Goal: Learn about a topic

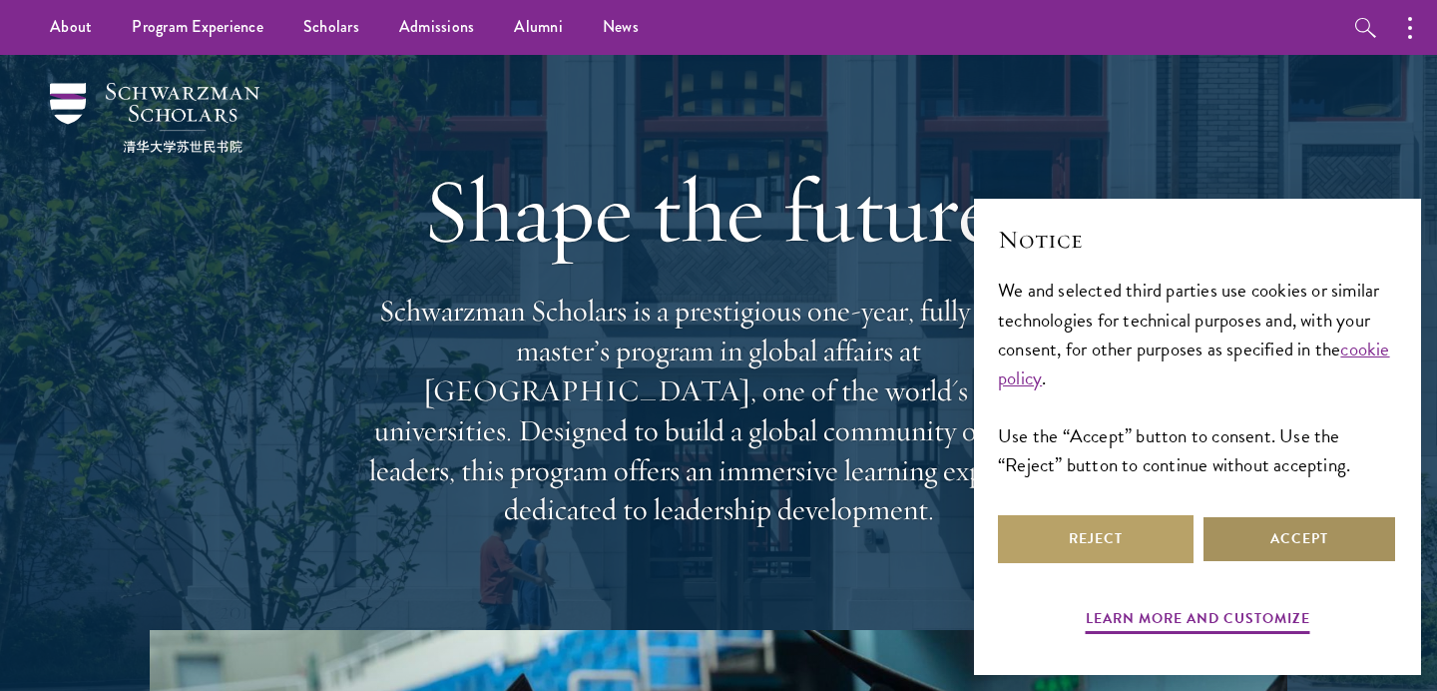
click at [1310, 534] on button "Accept" at bounding box center [1300, 539] width 196 height 48
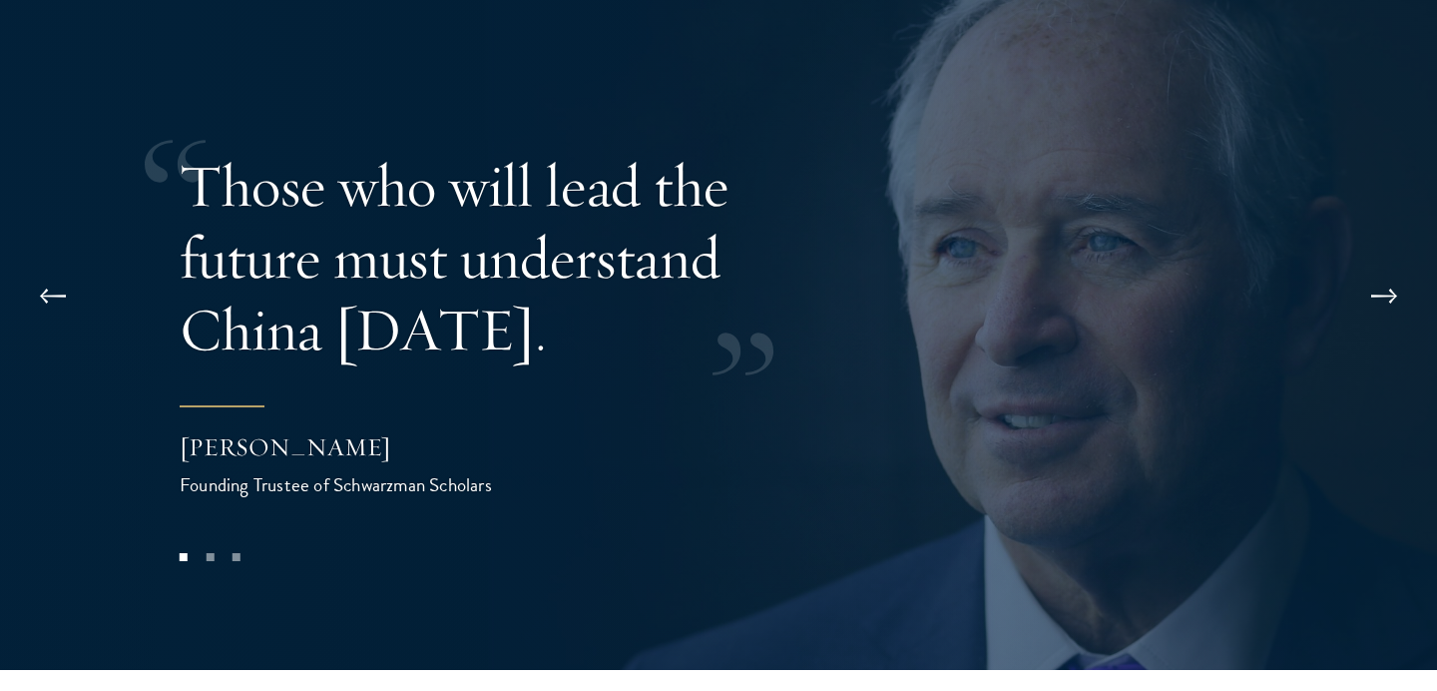
scroll to position [3943, 0]
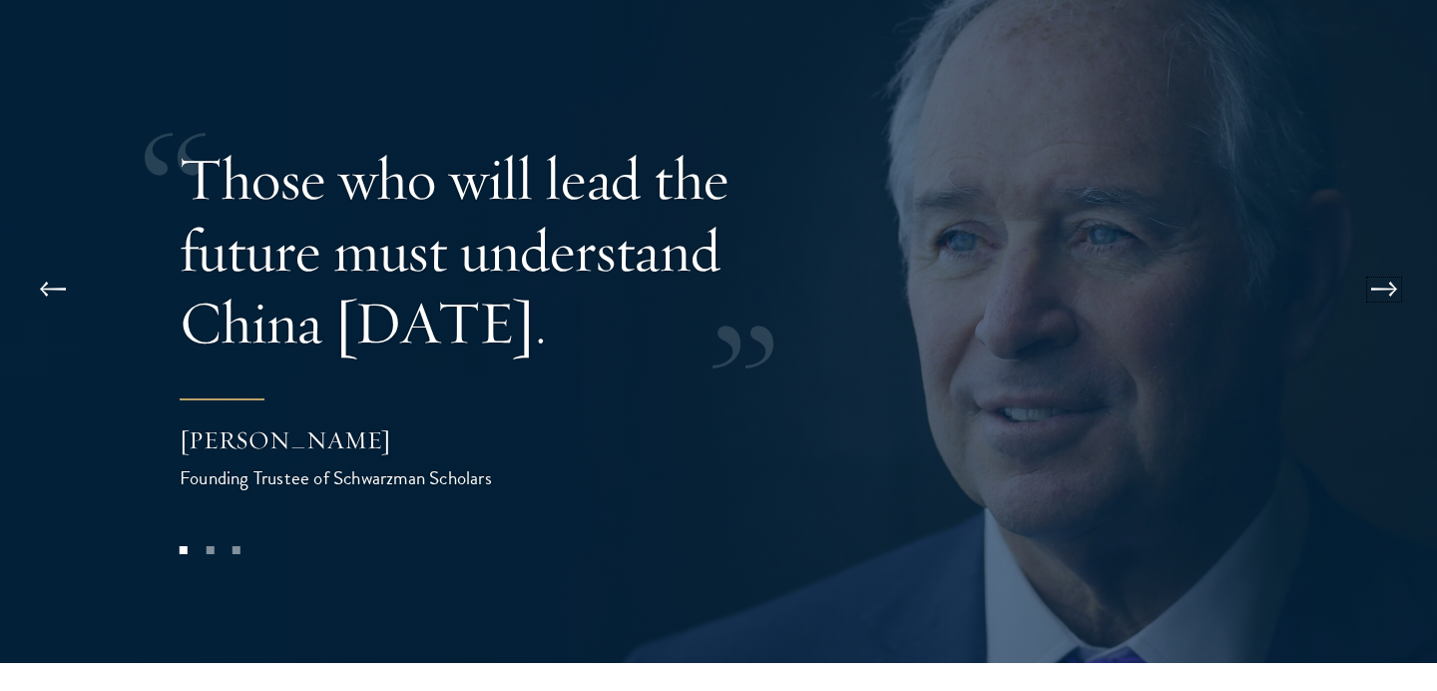
click at [1398, 261] on button at bounding box center [1384, 289] width 66 height 56
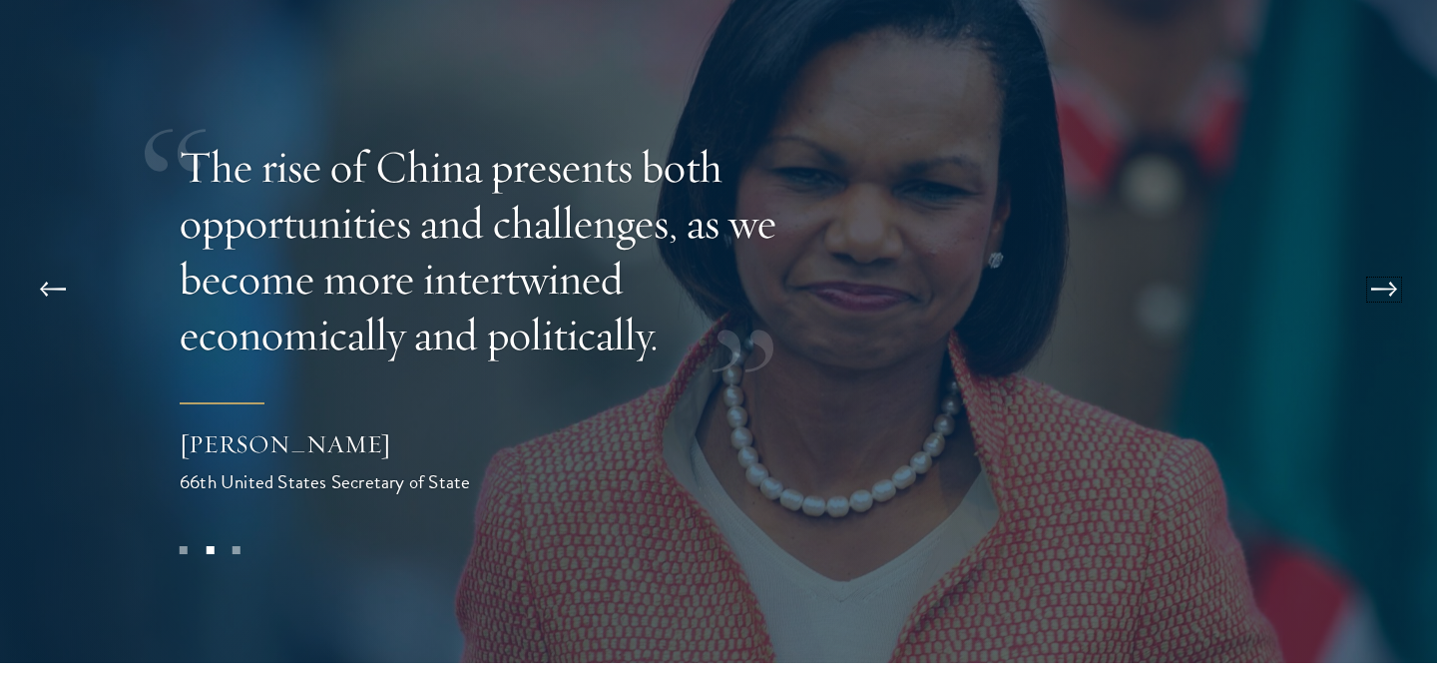
click at [1398, 261] on button at bounding box center [1384, 289] width 66 height 56
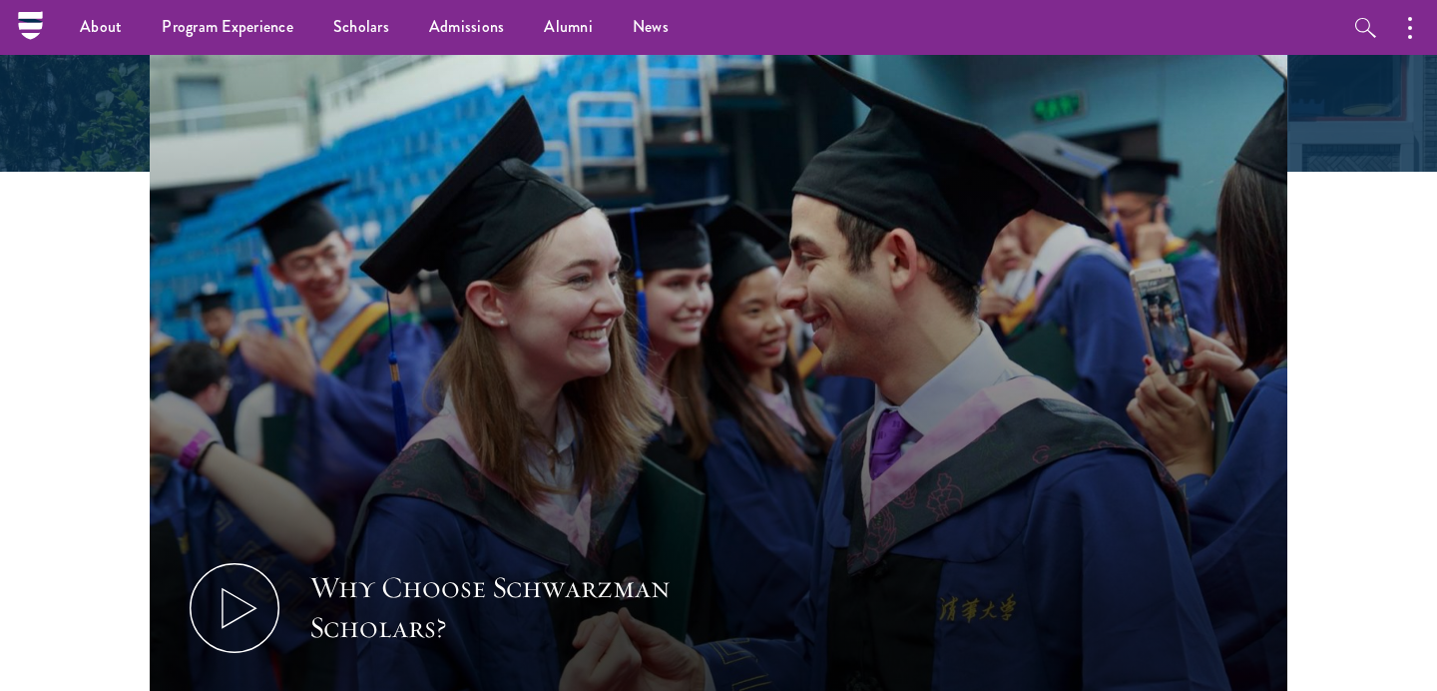
scroll to position [0, 0]
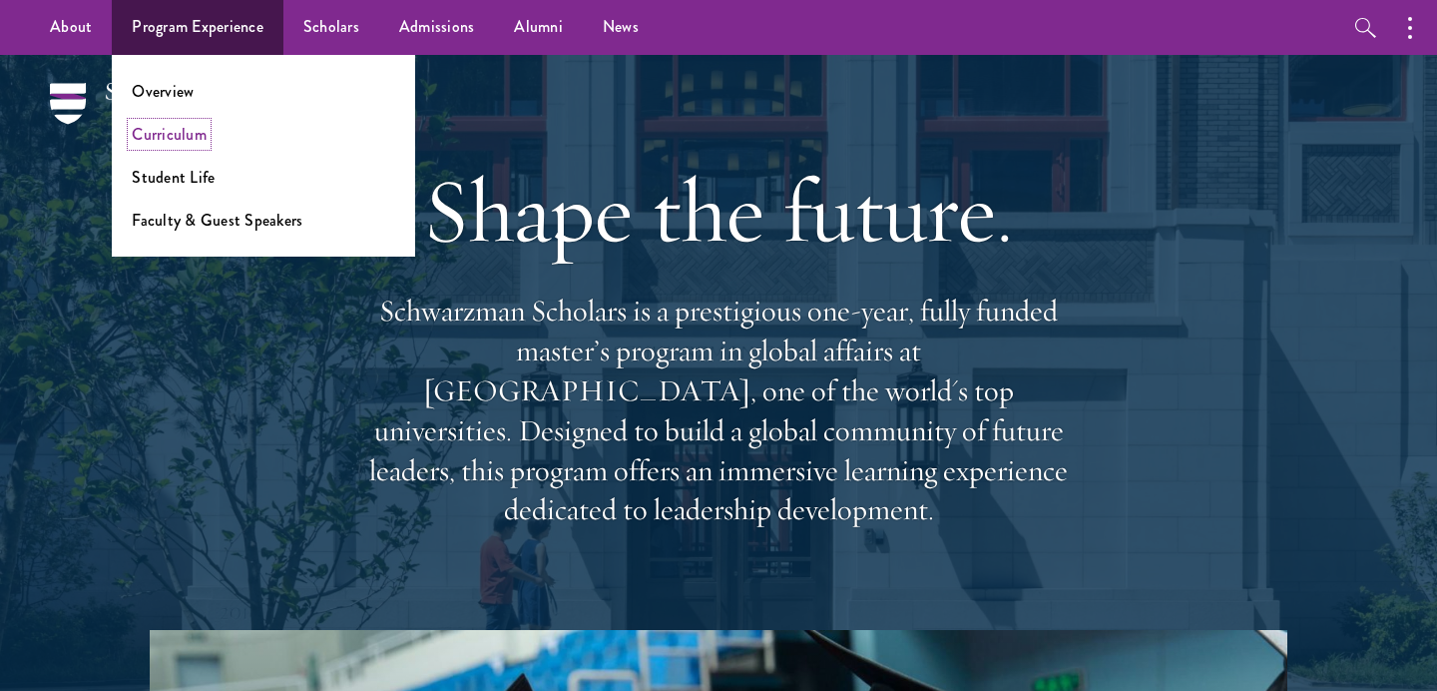
click at [171, 128] on link "Curriculum" at bounding box center [169, 134] width 75 height 23
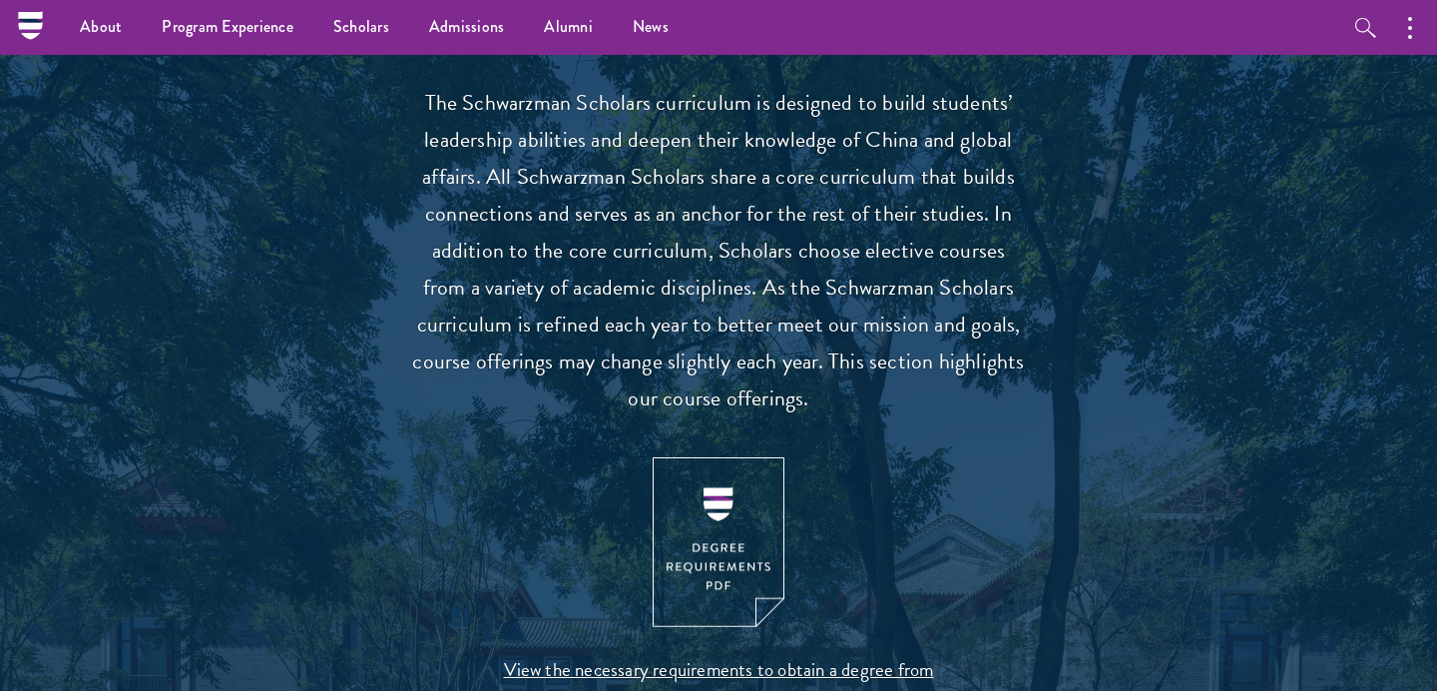
scroll to position [1761, 0]
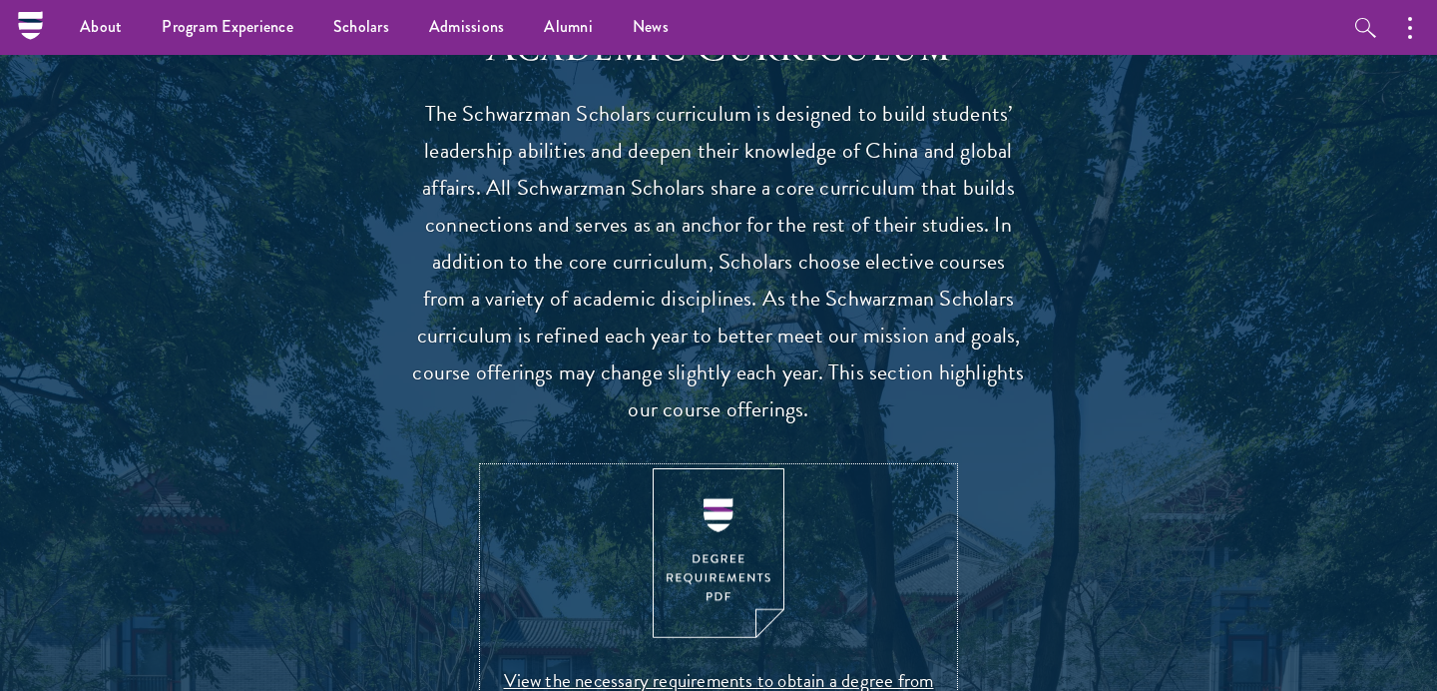
click at [758, 533] on img at bounding box center [719, 553] width 132 height 171
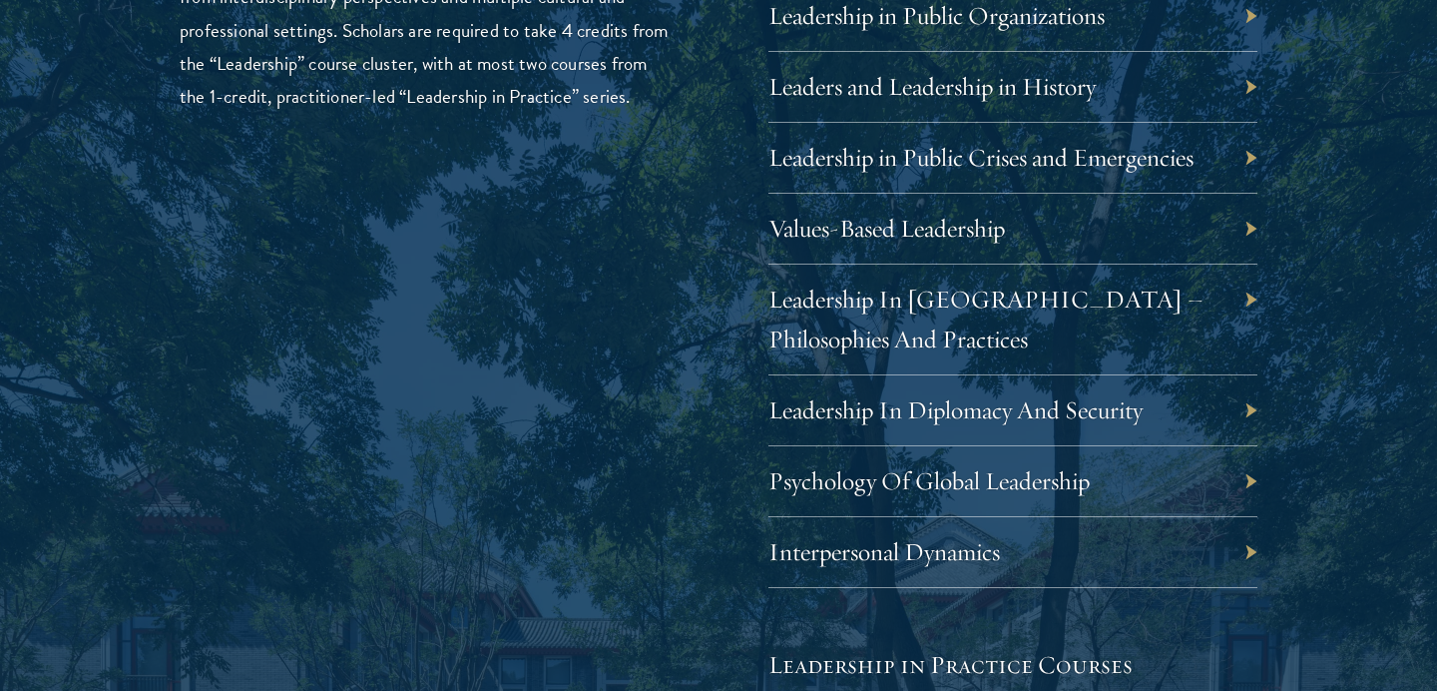
scroll to position [3535, 0]
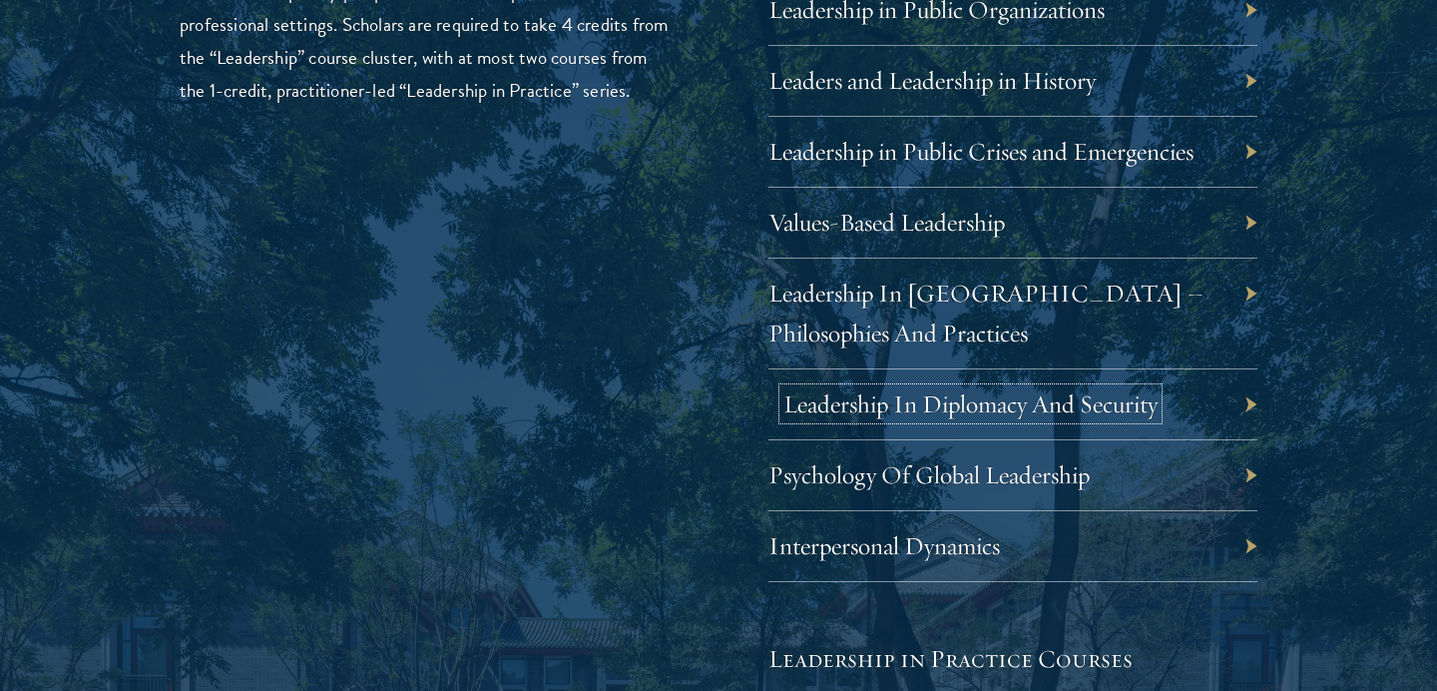
click at [1105, 416] on link "Leadership In Diplomacy And Security" at bounding box center [970, 403] width 374 height 31
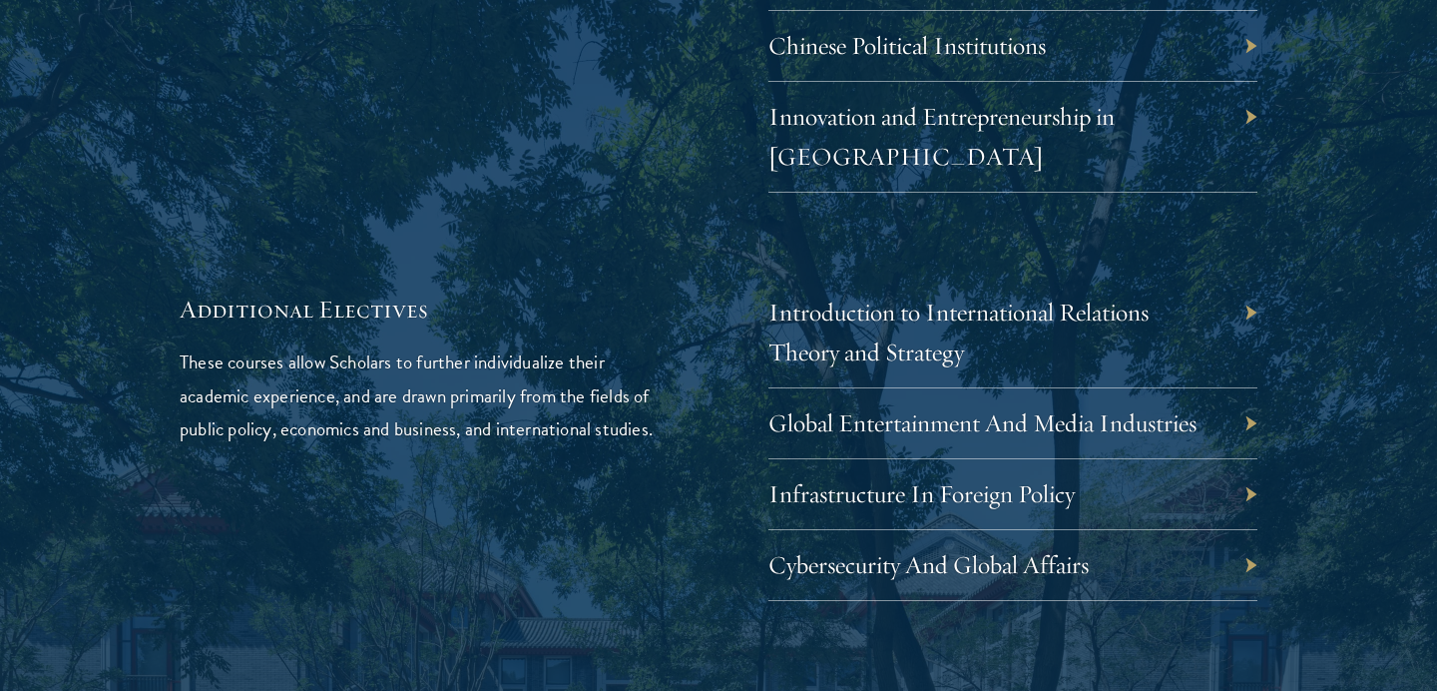
scroll to position [6260, 0]
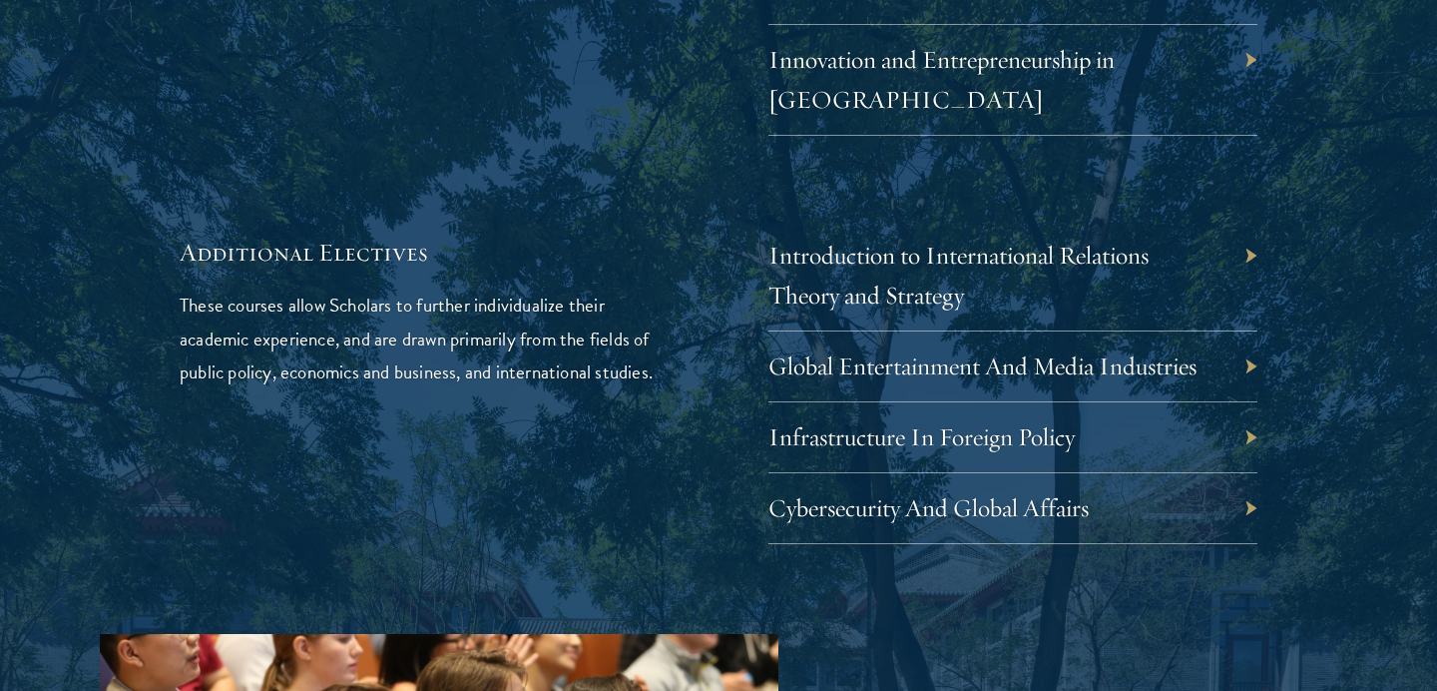
click at [1246, 221] on div "Introduction to International Relations Theory and Strategy" at bounding box center [1012, 276] width 489 height 111
click at [1098, 240] on link "Introduction to International Relations Theory and Strategy" at bounding box center [973, 275] width 380 height 71
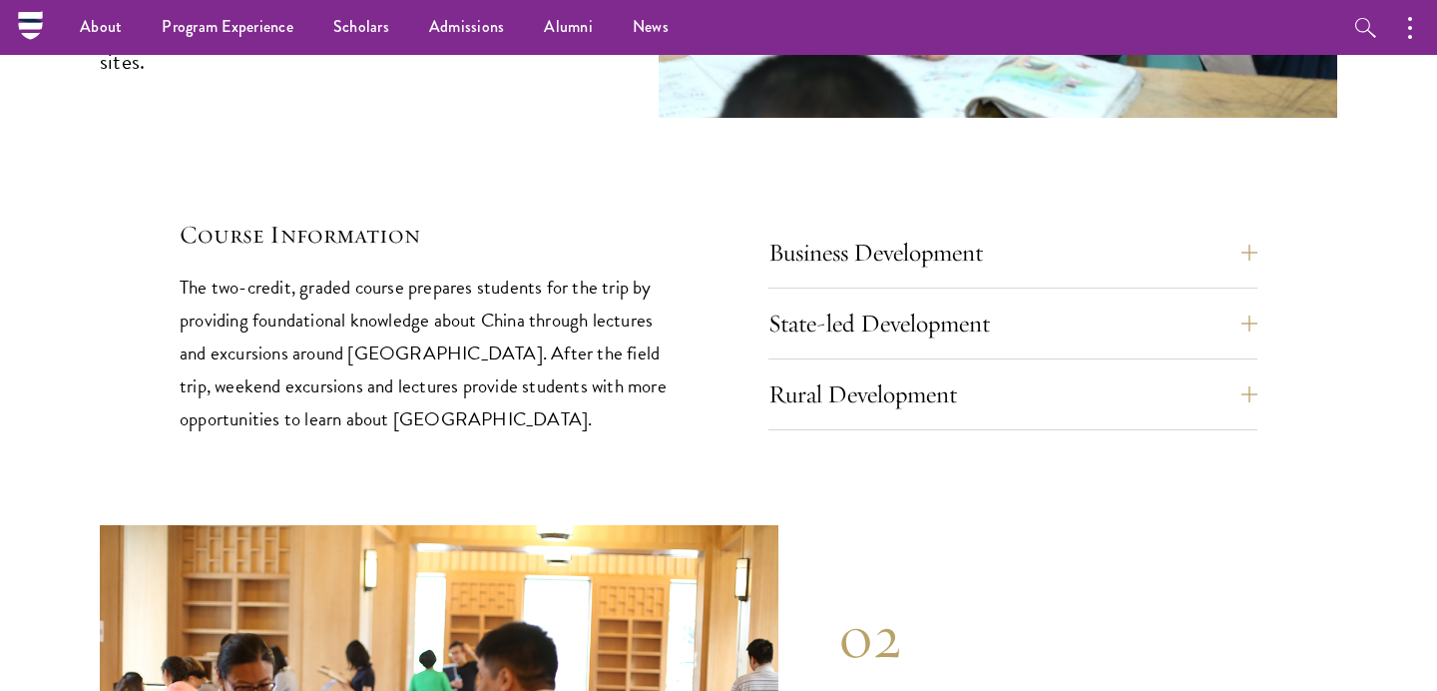
scroll to position [8401, 0]
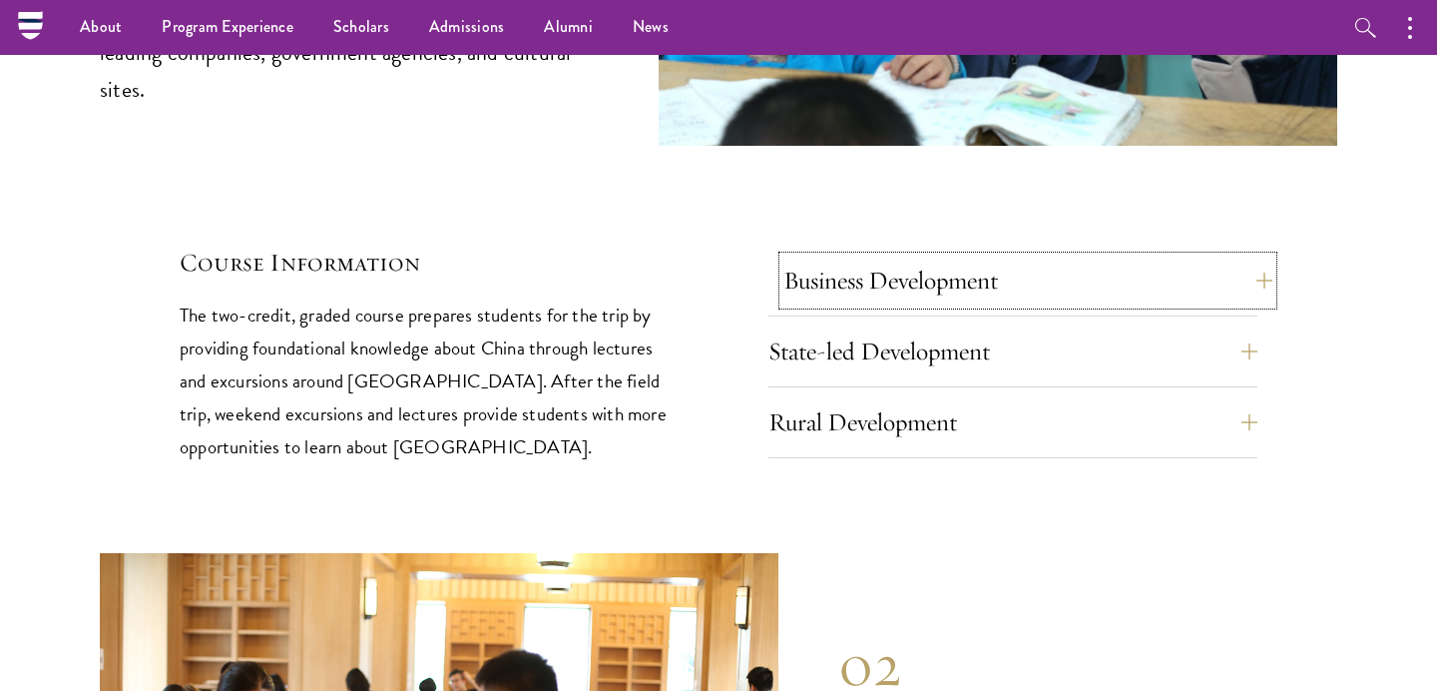
click at [1164, 256] on button "Business Development" at bounding box center [1027, 280] width 489 height 48
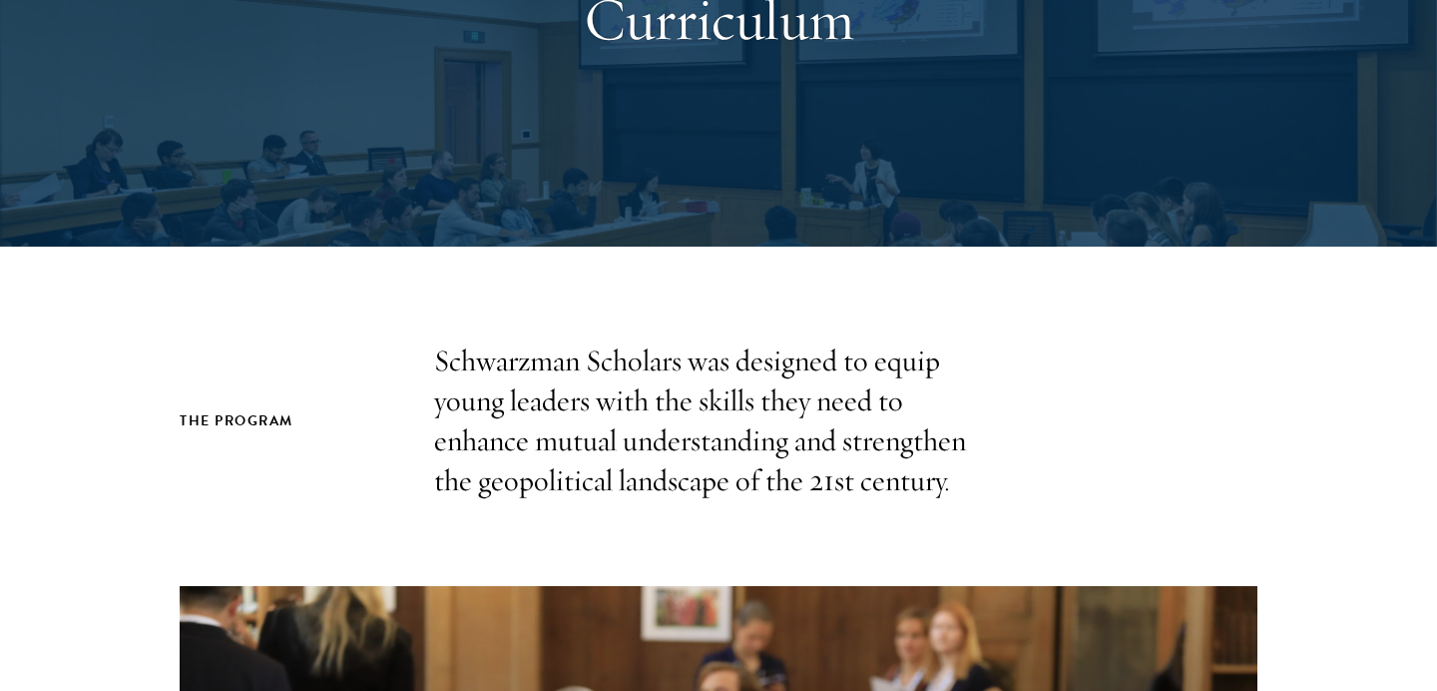
scroll to position [0, 0]
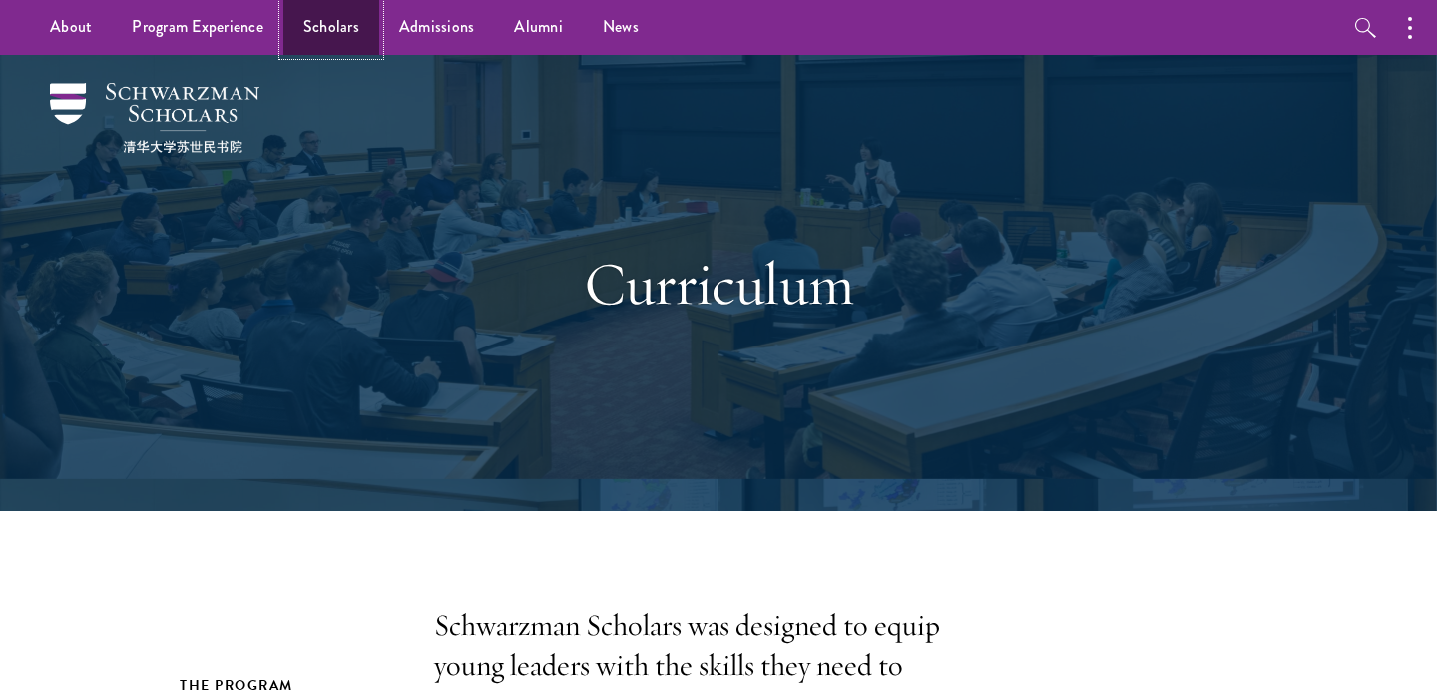
click at [331, 17] on link "Scholars" at bounding box center [331, 27] width 96 height 55
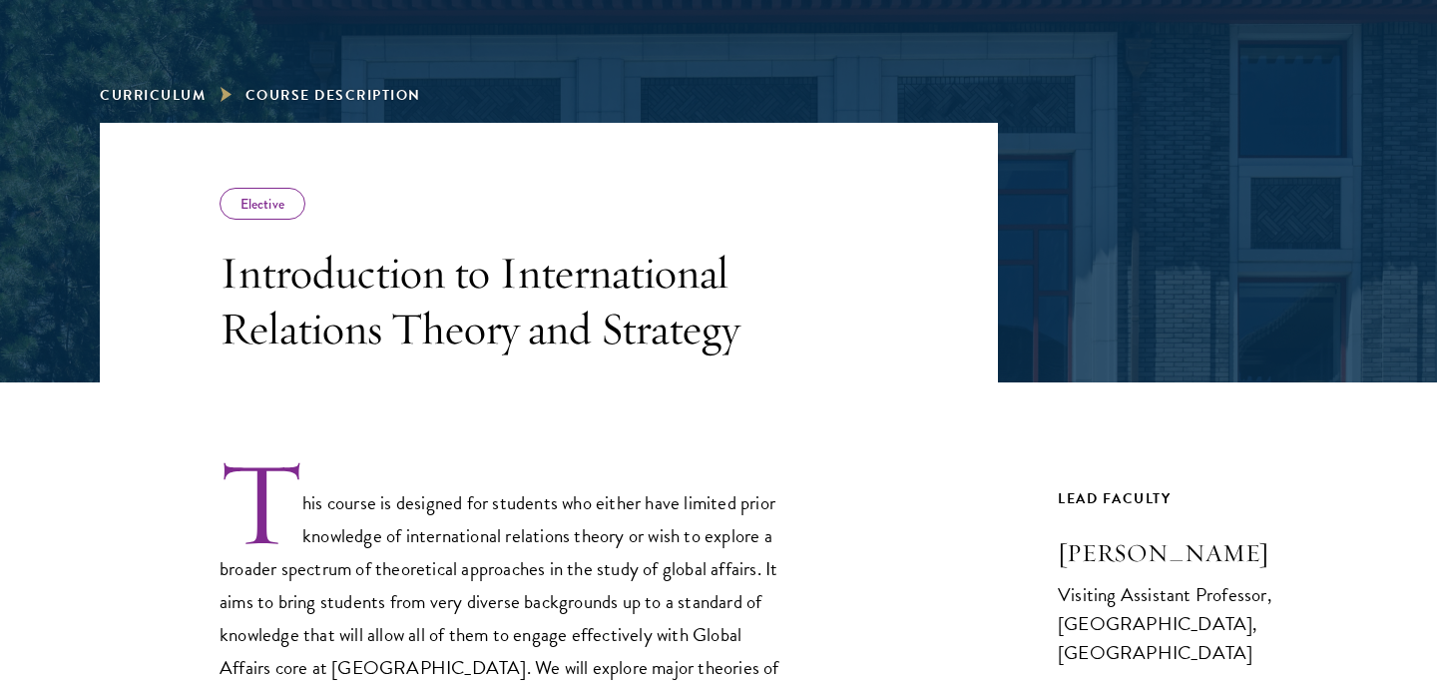
scroll to position [685, 0]
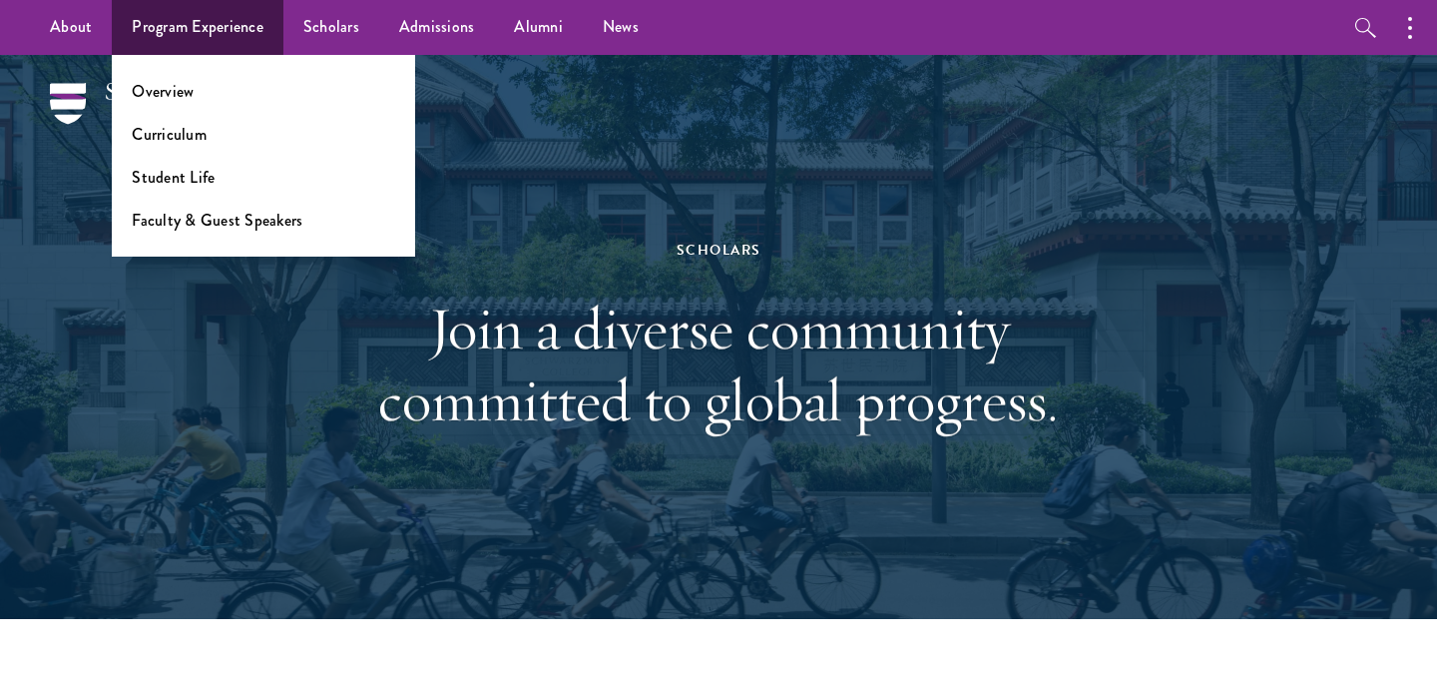
click at [200, 94] on li "Overview" at bounding box center [263, 91] width 263 height 23
click at [160, 95] on link "Overview" at bounding box center [163, 91] width 62 height 23
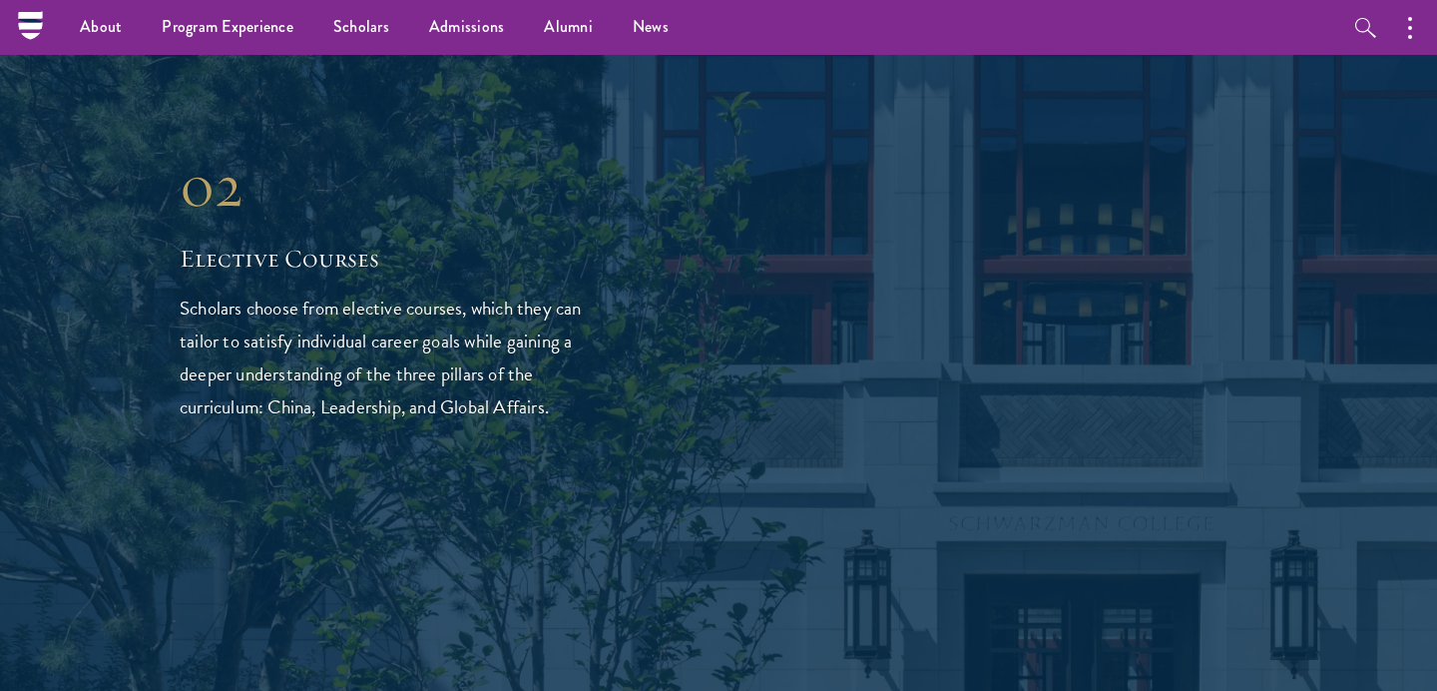
scroll to position [3580, 0]
